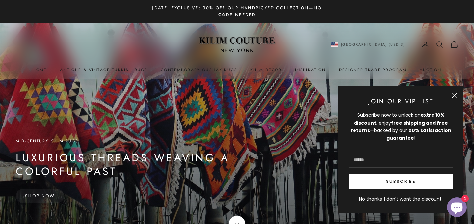
click at [426, 42] on icon "Secondary navigation" at bounding box center [426, 45] width 8 height 8
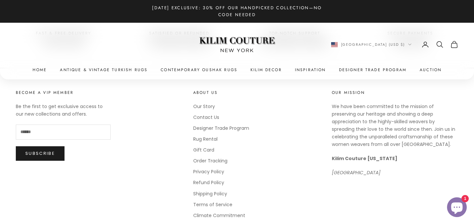
scroll to position [291, 0]
click at [217, 119] on link "Contact Us" at bounding box center [206, 118] width 26 height 7
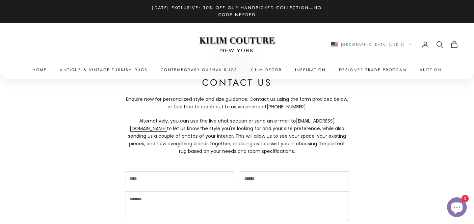
scroll to position [38, 0]
drag, startPoint x: 309, startPoint y: 106, endPoint x: 267, endPoint y: 106, distance: 41.5
click at [267, 106] on p "Enquire now for personalized style and size guidance. Contact us using the form…" at bounding box center [237, 103] width 224 height 15
copy p "(516) 708-7680 ."
drag, startPoint x: 281, startPoint y: 123, endPoint x: 335, endPoint y: 123, distance: 54.0
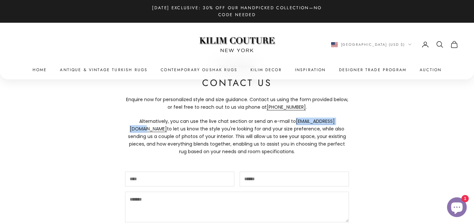
click at [335, 123] on p "Alternatively, you can use the live chat section or send an e-mail to info@kili…" at bounding box center [237, 137] width 224 height 38
copy p "info@kilimcouture.com"
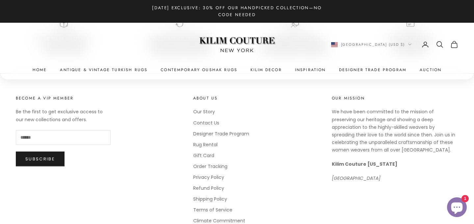
scroll to position [360, 0]
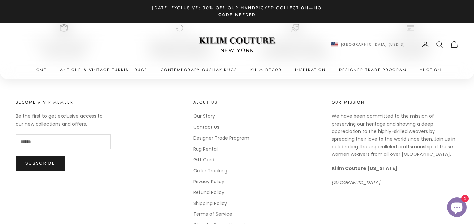
drag, startPoint x: 389, startPoint y: 184, endPoint x: 331, endPoint y: 184, distance: 58.0
click at [331, 184] on div "Become a VIP Member Be the first to get exclusive access to our new collections…" at bounding box center [237, 164] width 443 height 130
copy em "[GEOGRAPHIC_DATA]"
